Goal: Navigation & Orientation: Find specific page/section

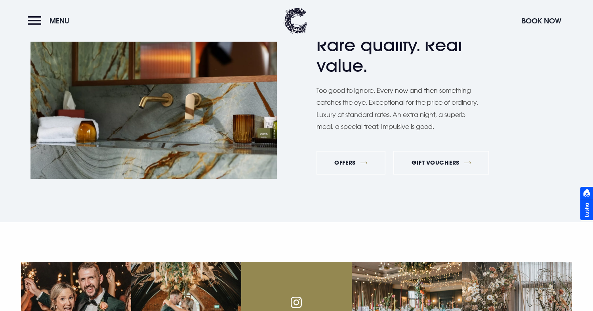
scroll to position [2597, 0]
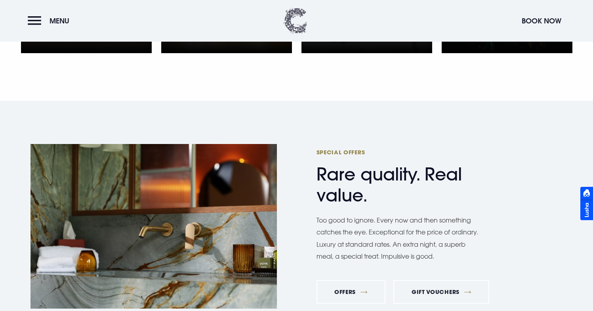
click at [298, 14] on img at bounding box center [296, 21] width 24 height 26
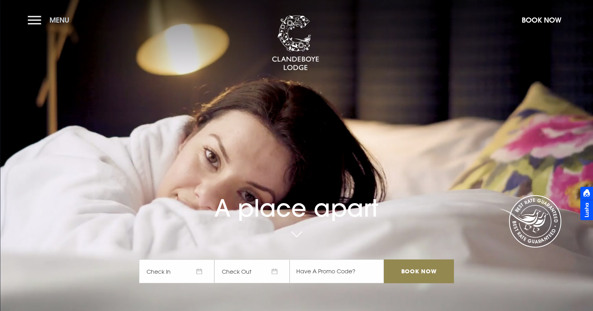
click at [36, 23] on button "Menu" at bounding box center [51, 19] width 46 height 17
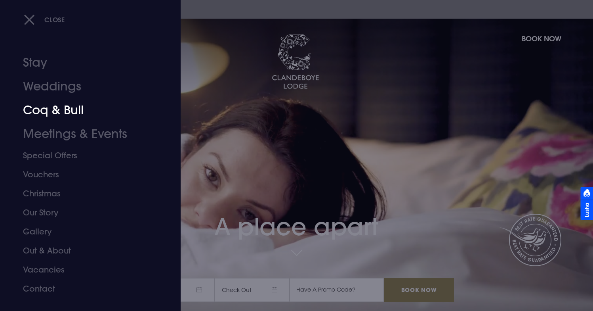
click at [62, 111] on link "Coq & Bull" at bounding box center [85, 110] width 125 height 24
